Goal: Information Seeking & Learning: Learn about a topic

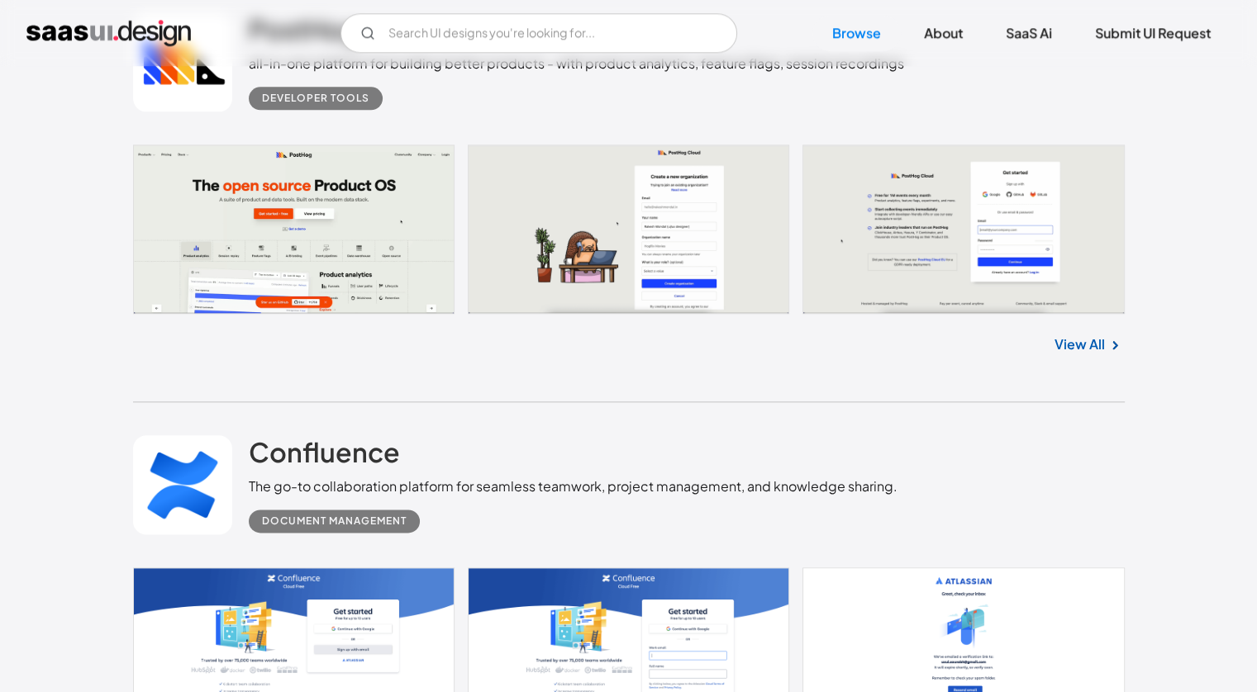
scroll to position [1900, 0]
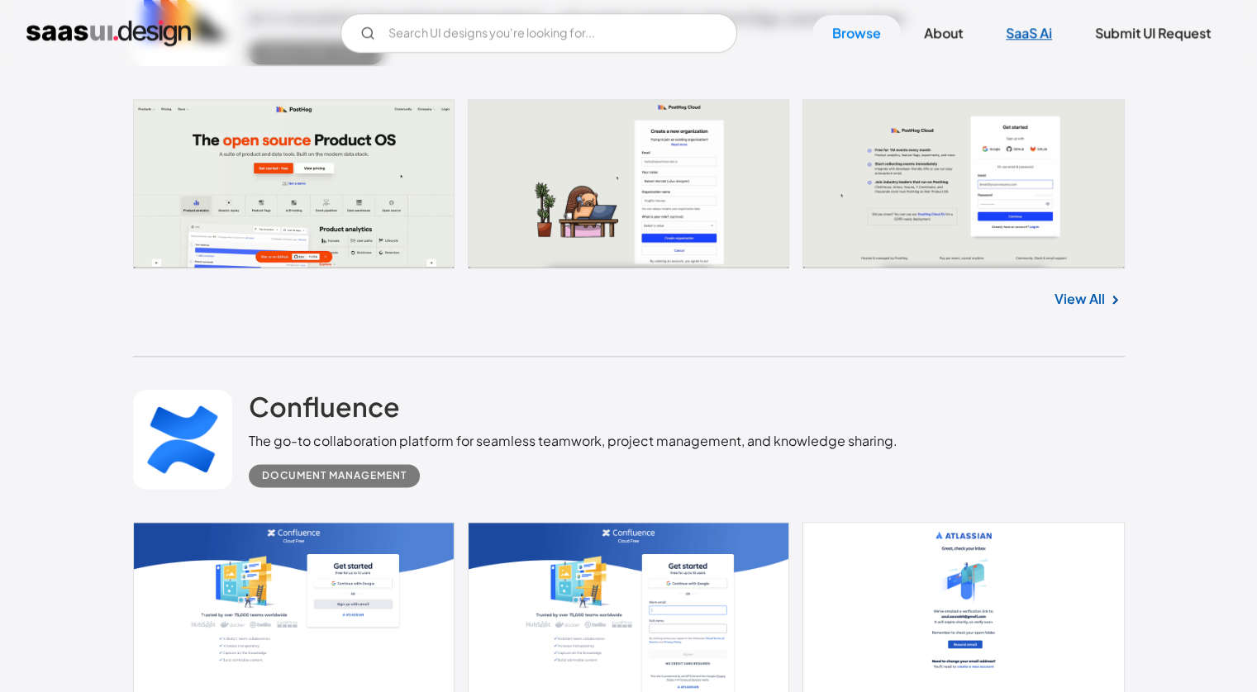
click at [1016, 31] on link "SaaS Ai" at bounding box center [1029, 33] width 86 height 36
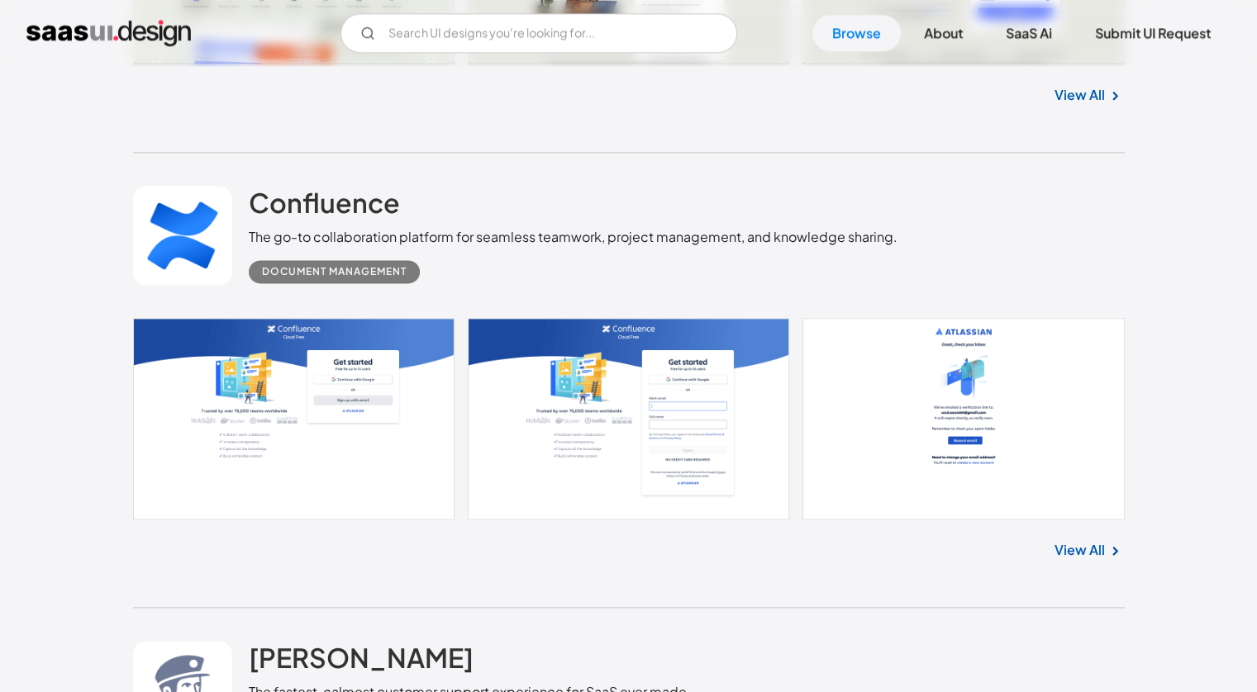
scroll to position [2313, 0]
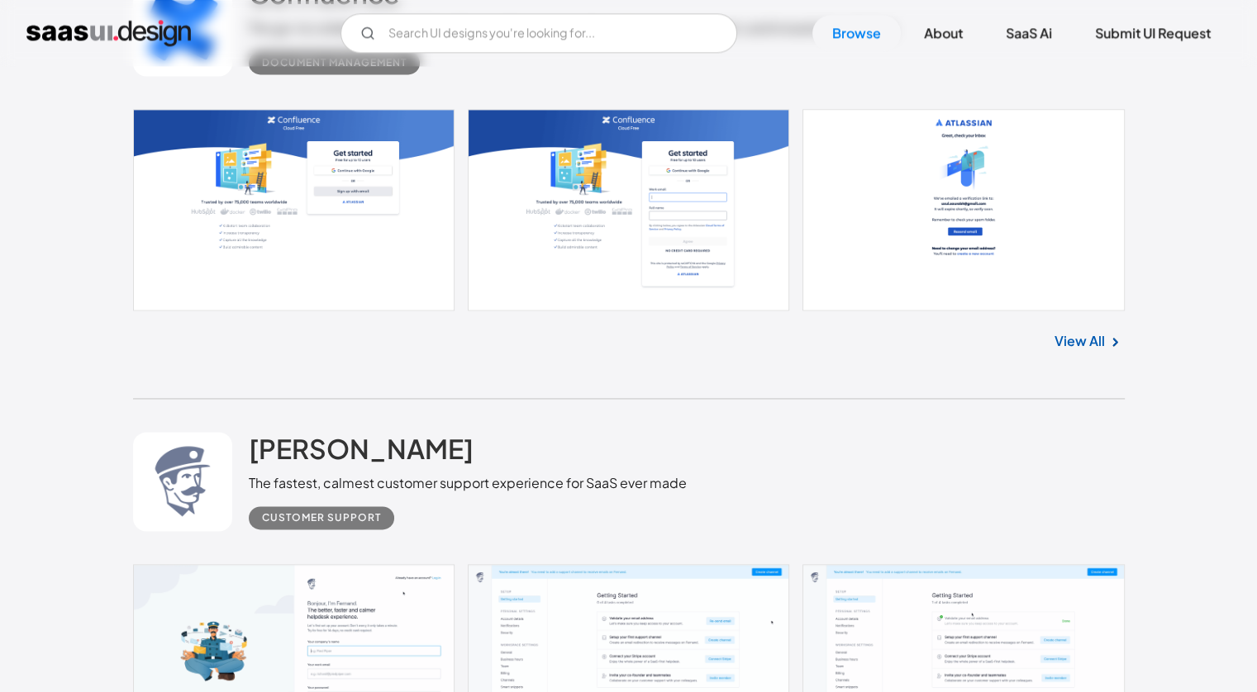
click at [212, 209] on link at bounding box center [628, 210] width 991 height 202
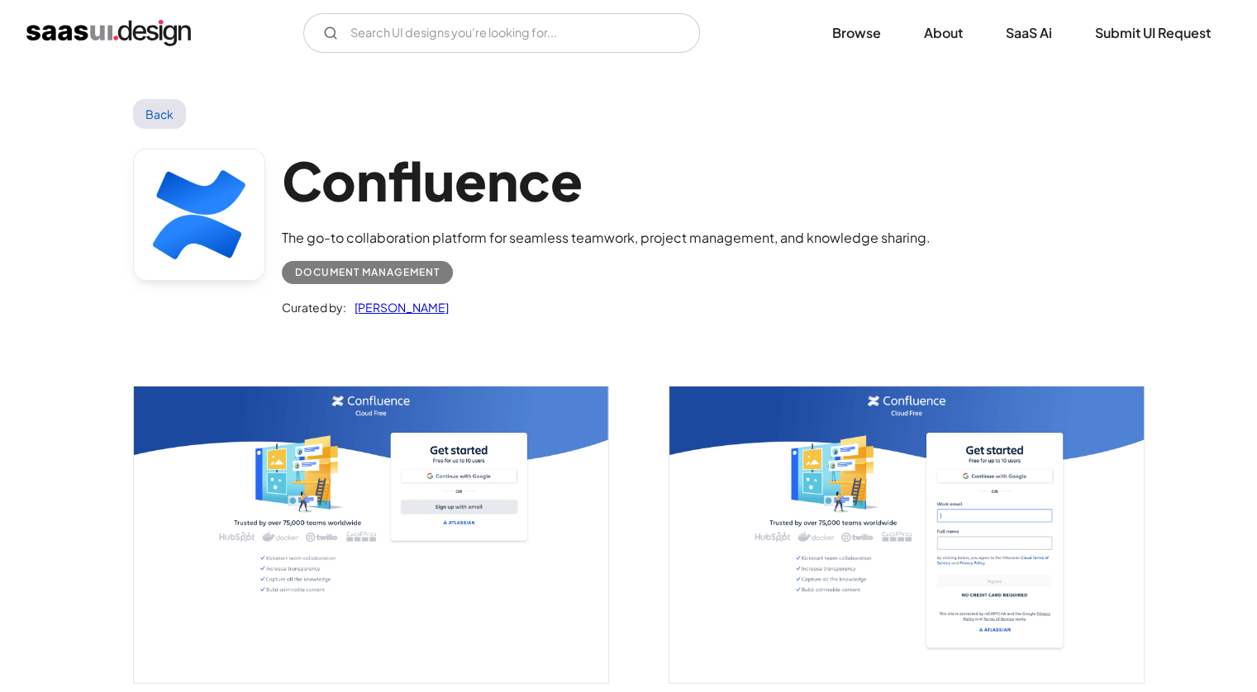
click at [335, 421] on img "open lightbox" at bounding box center [371, 535] width 474 height 297
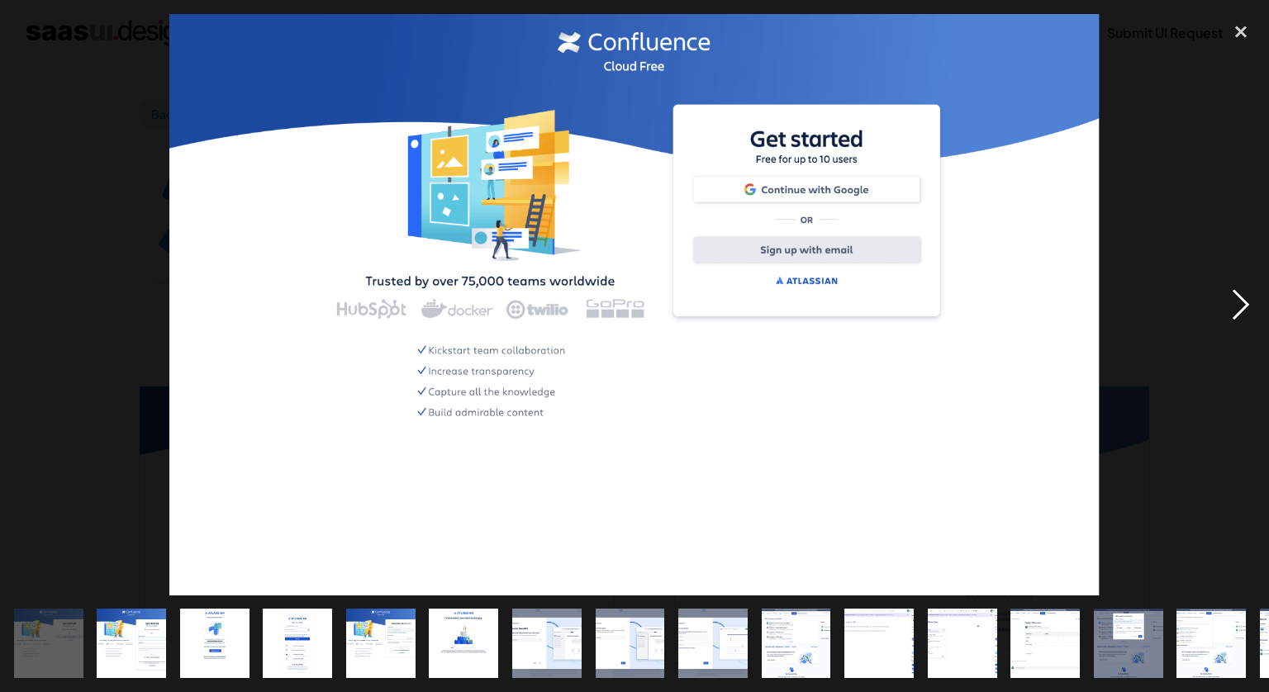
click at [1234, 297] on div "next image" at bounding box center [1241, 305] width 56 height 582
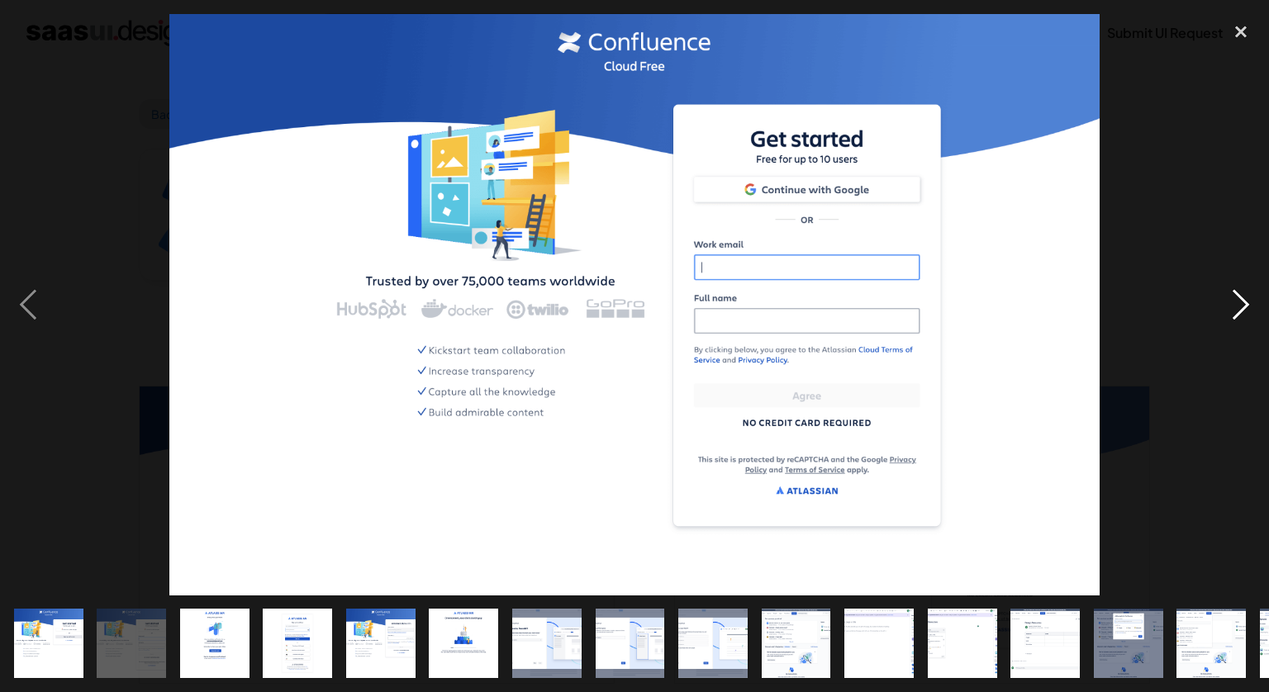
click at [1234, 297] on div "next image" at bounding box center [1241, 305] width 56 height 582
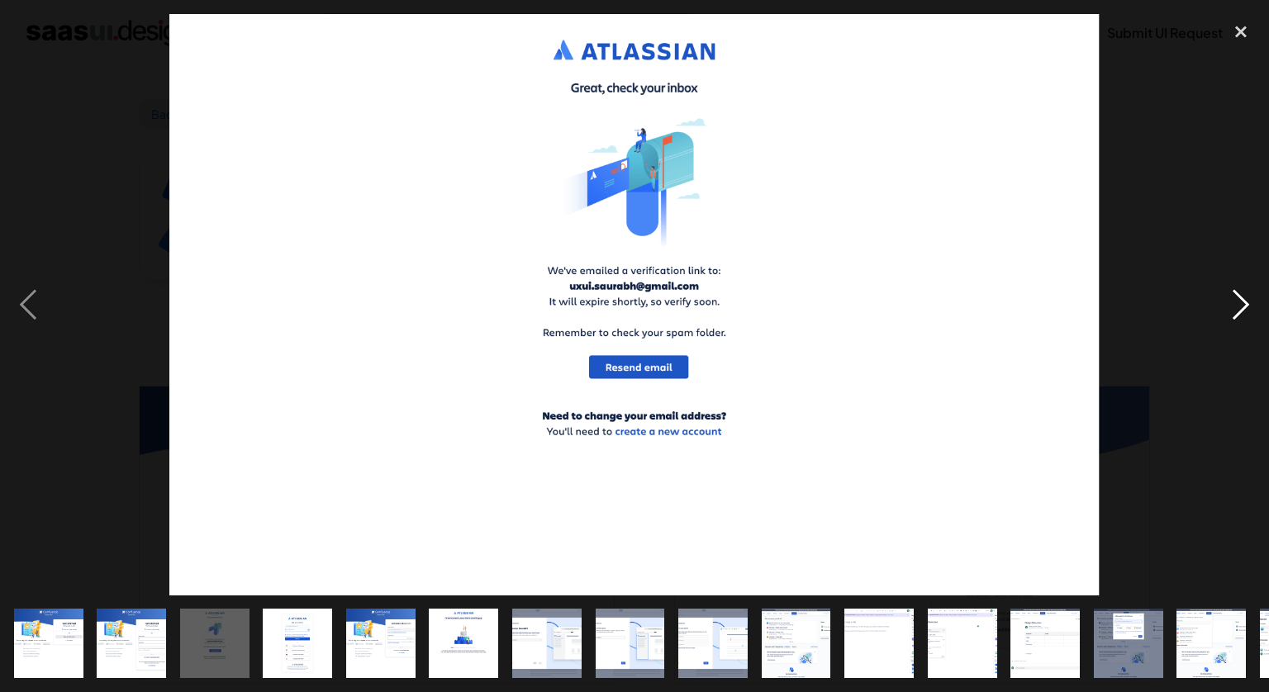
click at [1234, 297] on div "next image" at bounding box center [1241, 305] width 56 height 582
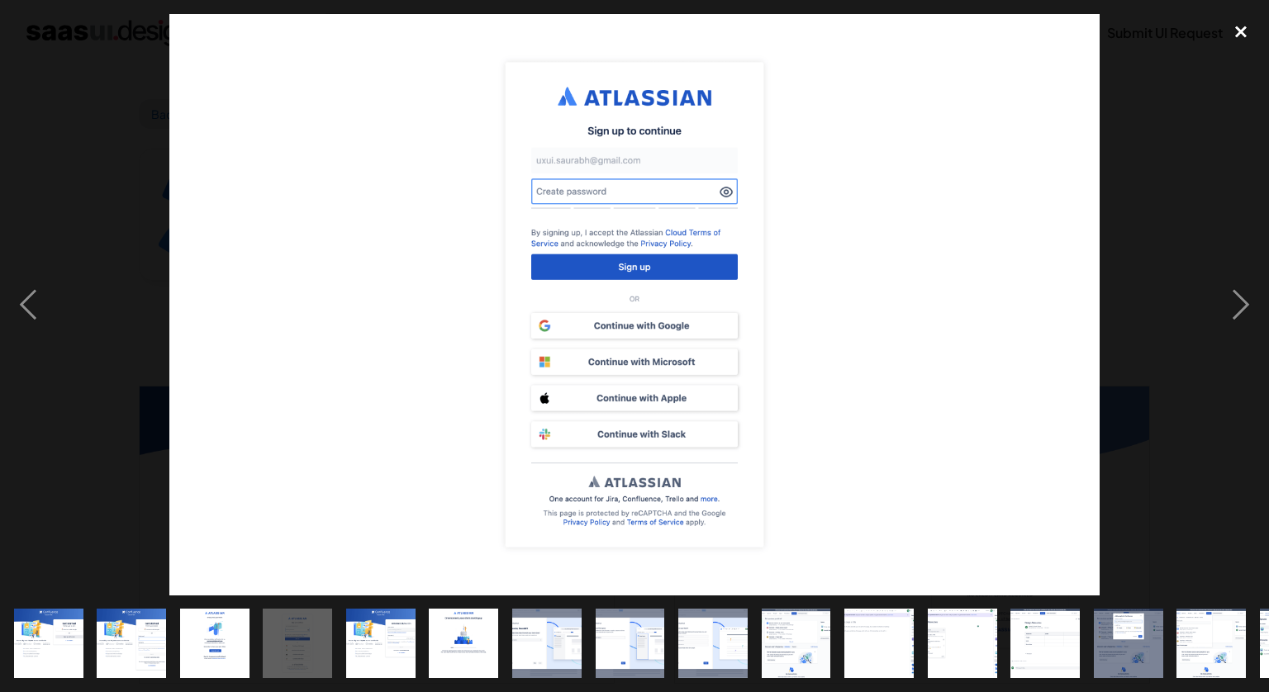
click at [1224, 36] on div "close lightbox" at bounding box center [1241, 32] width 56 height 36
